Goal: Navigation & Orientation: Find specific page/section

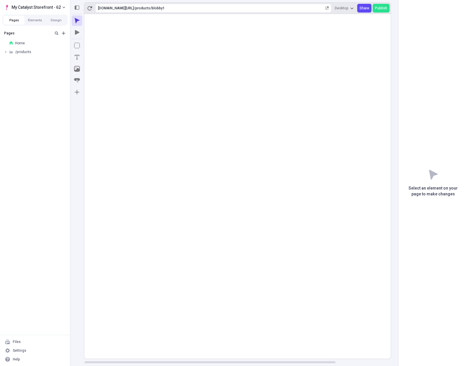
click at [44, 78] on div "Pages Home /products /3pb /132 /134 /135 /136 /137 /138 /139 /140 /141 /abs /af…" at bounding box center [35, 181] width 70 height 307
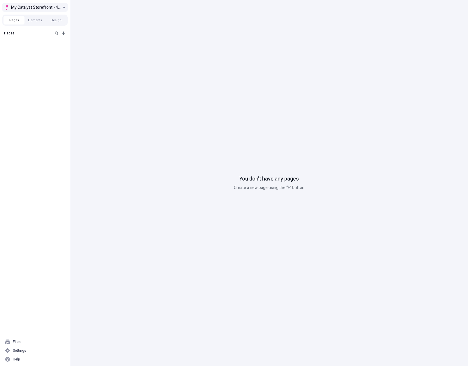
click at [36, 10] on span "My Catalyst Storefront - 4 (Dev)" at bounding box center [36, 7] width 50 height 7
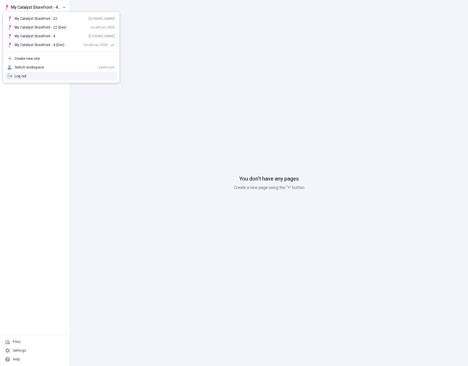
click at [38, 122] on div "Pages" at bounding box center [35, 181] width 70 height 307
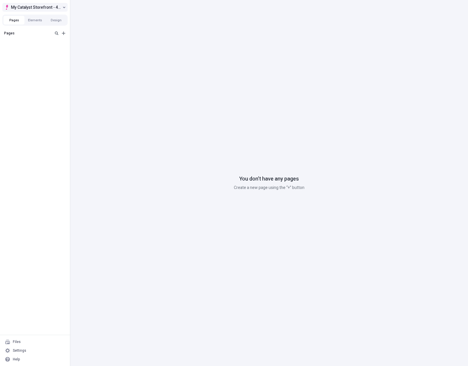
click at [37, 8] on span "My Catalyst Storefront - 4 (Dev)" at bounding box center [36, 7] width 50 height 7
click at [33, 10] on span "My Catalyst Storefront - 4 (Dev)" at bounding box center [36, 7] width 50 height 7
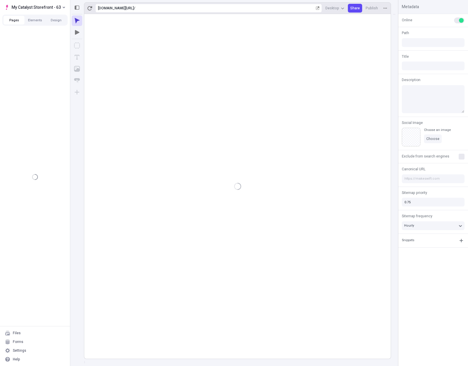
type input "/"
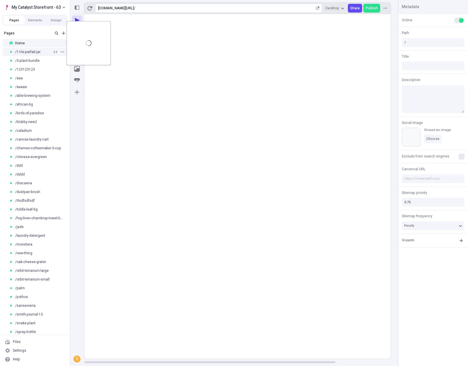
click at [33, 51] on span "/1-l-le-parfait-jar" at bounding box center [27, 52] width 25 height 5
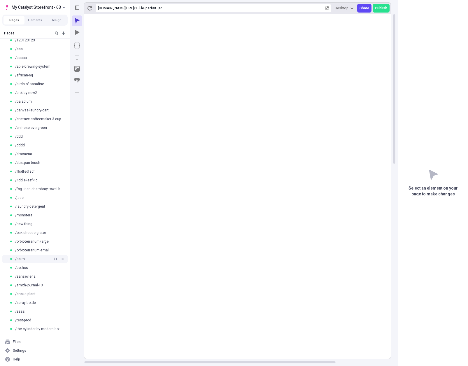
scroll to position [73, 0]
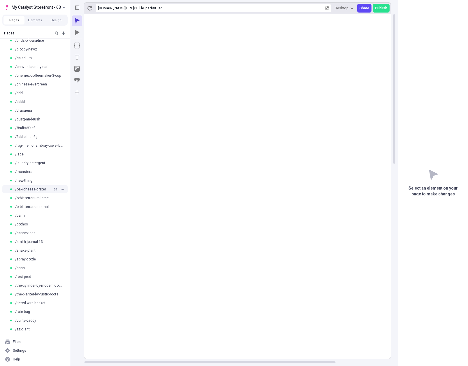
click at [30, 191] on div "/oak-cheese-grater" at bounding box center [35, 189] width 70 height 9
click at [34, 181] on div "/new-thing" at bounding box center [30, 180] width 43 height 5
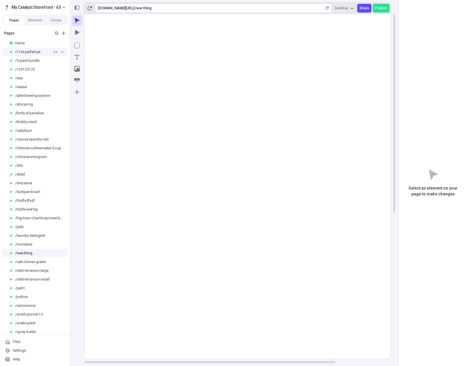
click at [34, 55] on div "/1-l-le-parfait-jar" at bounding box center [35, 52] width 70 height 9
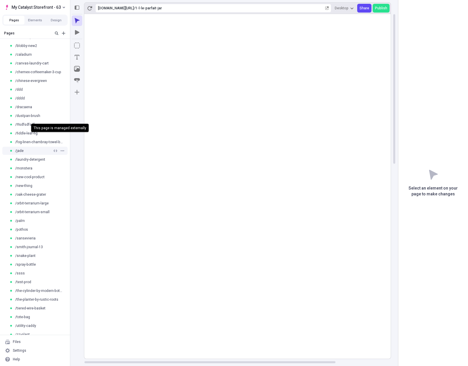
scroll to position [82, 0]
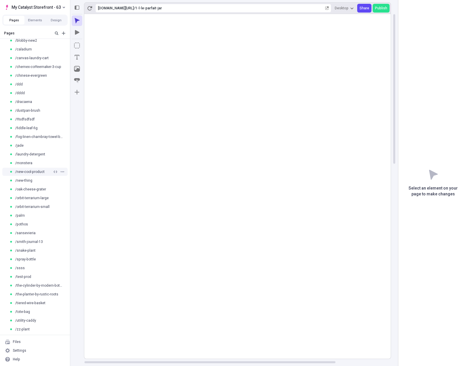
click at [31, 170] on span "/new-cool-product" at bounding box center [29, 171] width 29 height 5
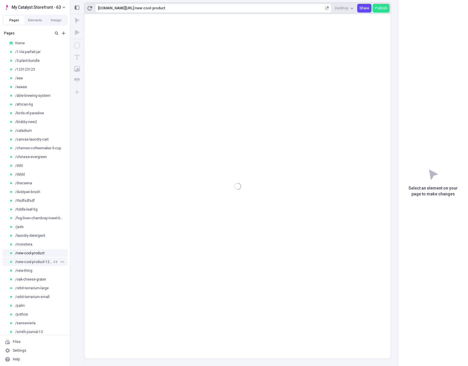
click at [29, 260] on span "/new-cool-product-123-more" at bounding box center [33, 261] width 37 height 5
click at [36, 110] on div "/birds-of-paradise" at bounding box center [35, 113] width 70 height 9
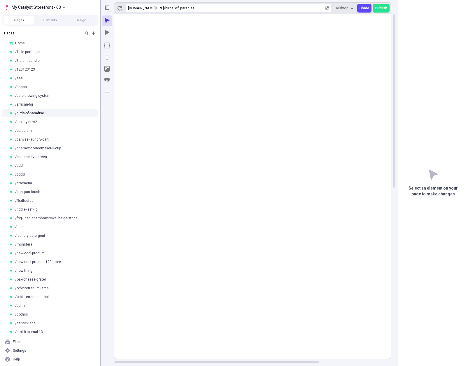
click at [100, 246] on div at bounding box center [100, 183] width 52 height 366
click at [91, 261] on icon "button" at bounding box center [92, 261] width 3 height 3
click at [58, 249] on div "/new-cool-product" at bounding box center [50, 253] width 100 height 9
click at [52, 263] on span "/new-cool-product-123-more" at bounding box center [38, 261] width 46 height 5
click at [34, 119] on div "/blobby-new2" at bounding box center [50, 121] width 100 height 9
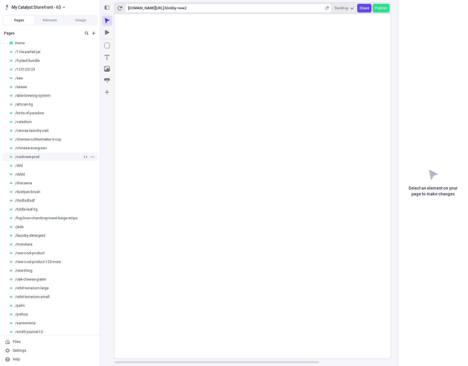
click at [29, 157] on span "/cool-new-prod" at bounding box center [27, 156] width 24 height 5
click at [40, 146] on span "/chinese-evergreen" at bounding box center [31, 148] width 32 height 5
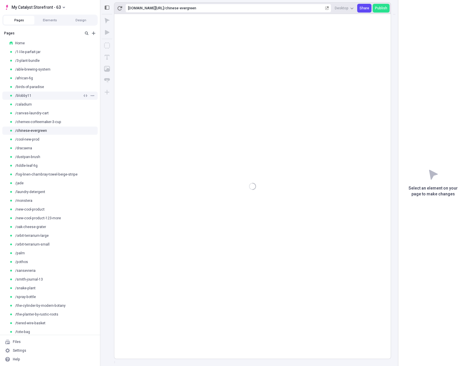
click at [36, 94] on div "/blobby11" at bounding box center [45, 95] width 73 height 5
click at [32, 6] on span "My Catalyst Storefront - 63" at bounding box center [36, 7] width 49 height 7
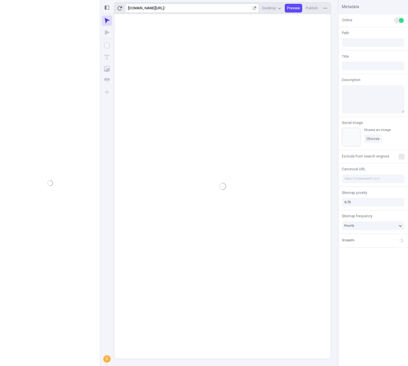
type input "/"
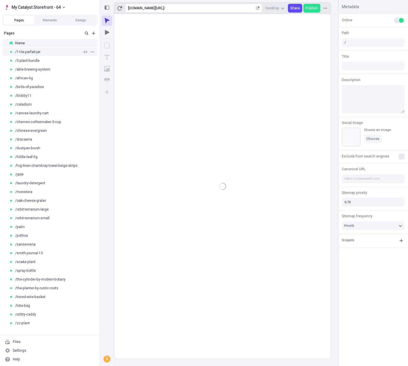
click at [22, 54] on span "/1-l-le-parfait-jar" at bounding box center [27, 52] width 25 height 5
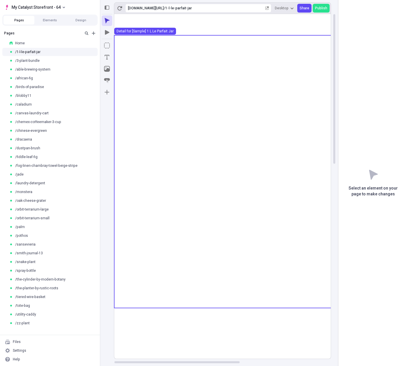
click at [213, 101] on use at bounding box center [300, 171] width 373 height 273
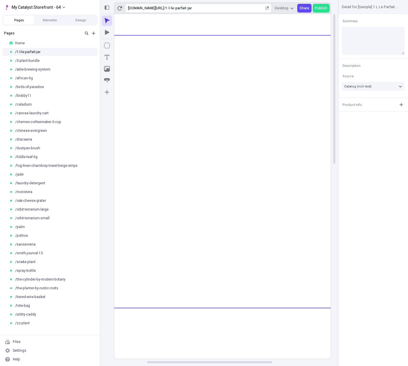
scroll to position [0, 157]
click at [182, 24] on use at bounding box center [143, 24] width 373 height 21
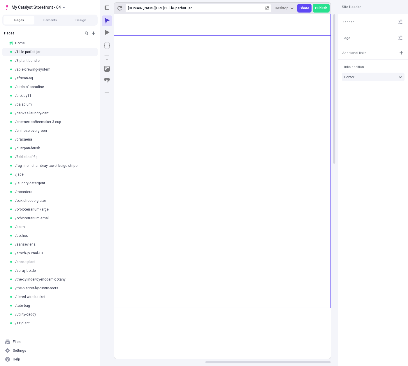
click at [175, 73] on use at bounding box center [143, 171] width 373 height 273
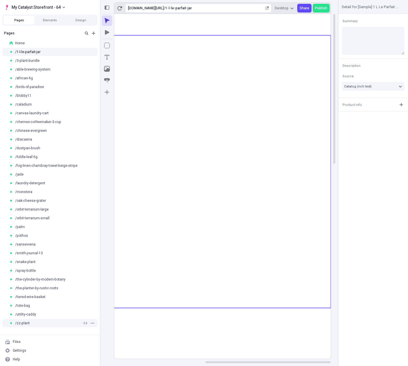
click at [34, 326] on div "/zz-plant" at bounding box center [50, 323] width 100 height 9
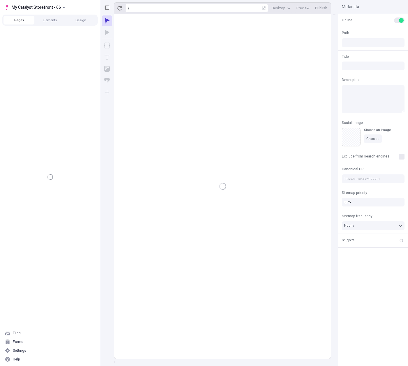
type input "/"
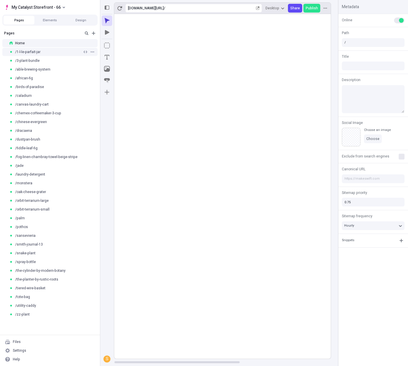
click at [25, 50] on span "/1-l-le-parfait-jar" at bounding box center [27, 52] width 25 height 5
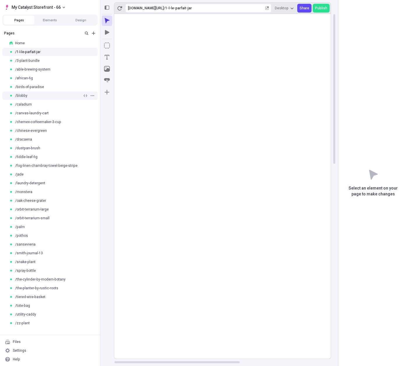
click at [25, 96] on span "/blobby" at bounding box center [21, 95] width 12 height 5
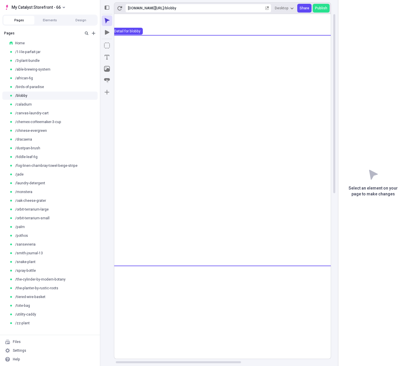
scroll to position [0, 3]
click at [36, 96] on div "/blobby-new" at bounding box center [45, 95] width 73 height 5
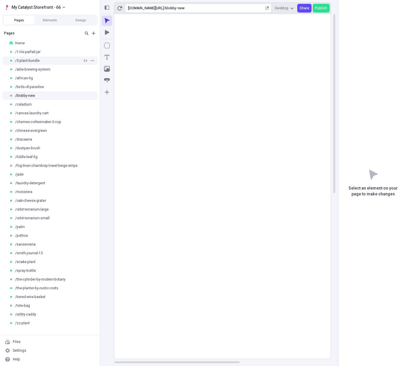
click at [41, 65] on div "/3-plant-bundle" at bounding box center [50, 60] width 100 height 9
click at [30, 95] on span "/blobby-new" at bounding box center [25, 95] width 20 height 5
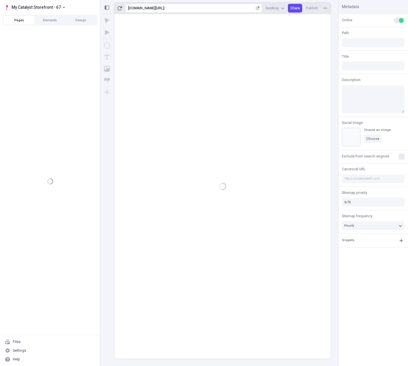
type input "/"
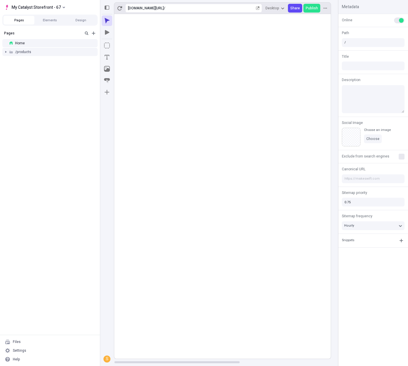
click at [5, 50] on div at bounding box center [6, 52] width 8 height 8
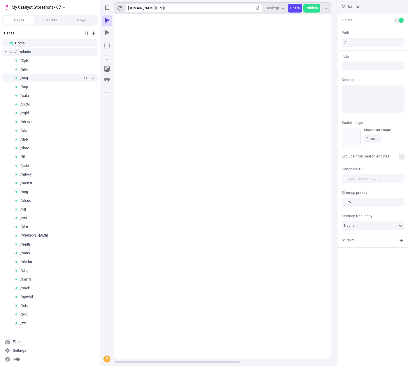
click at [26, 79] on span "/afig" at bounding box center [24, 78] width 8 height 5
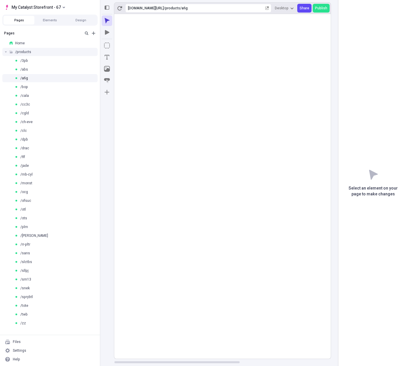
click at [18, 52] on span "/products" at bounding box center [23, 52] width 16 height 5
